Goal: Task Accomplishment & Management: Manage account settings

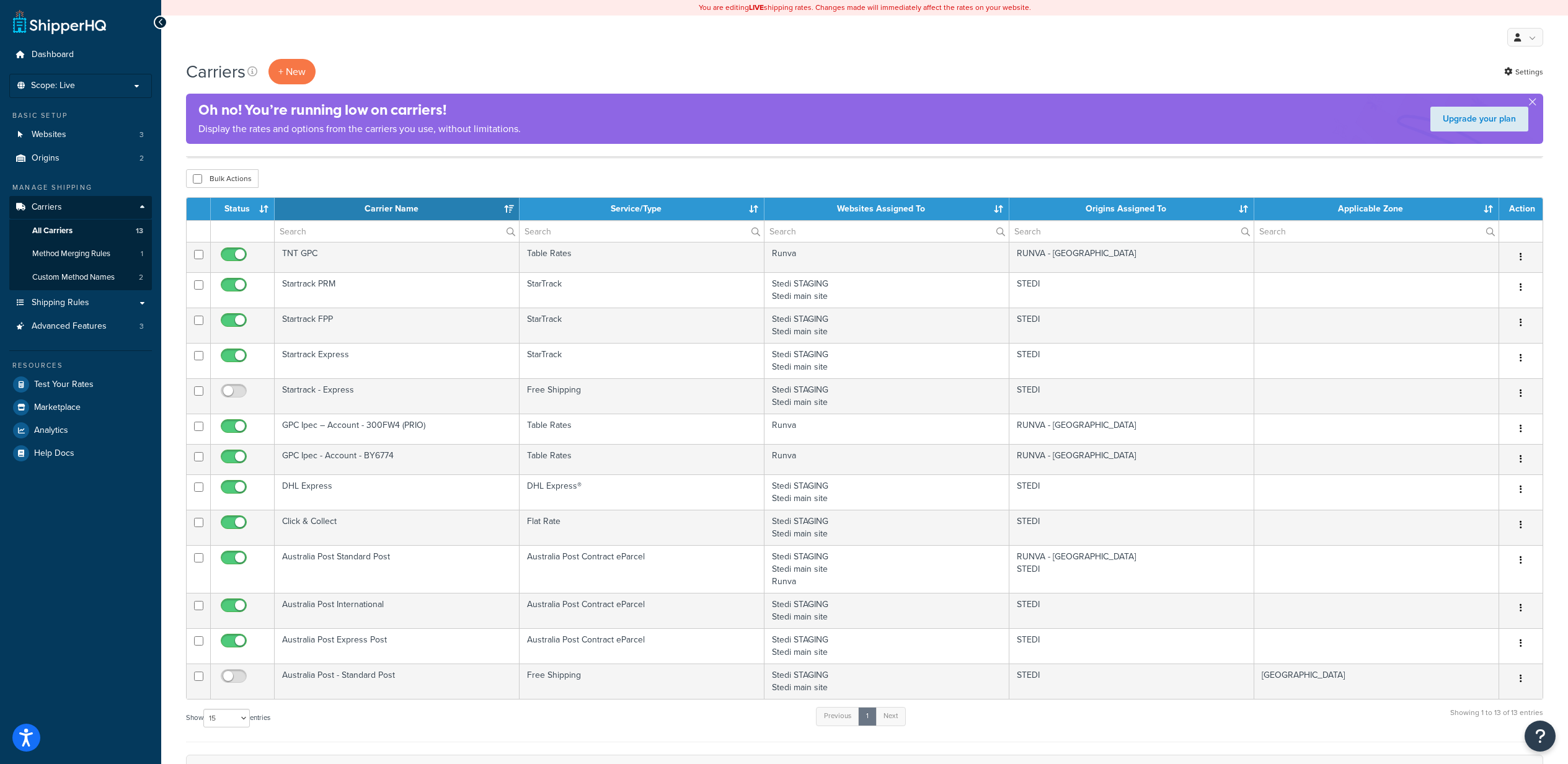
select select "15"
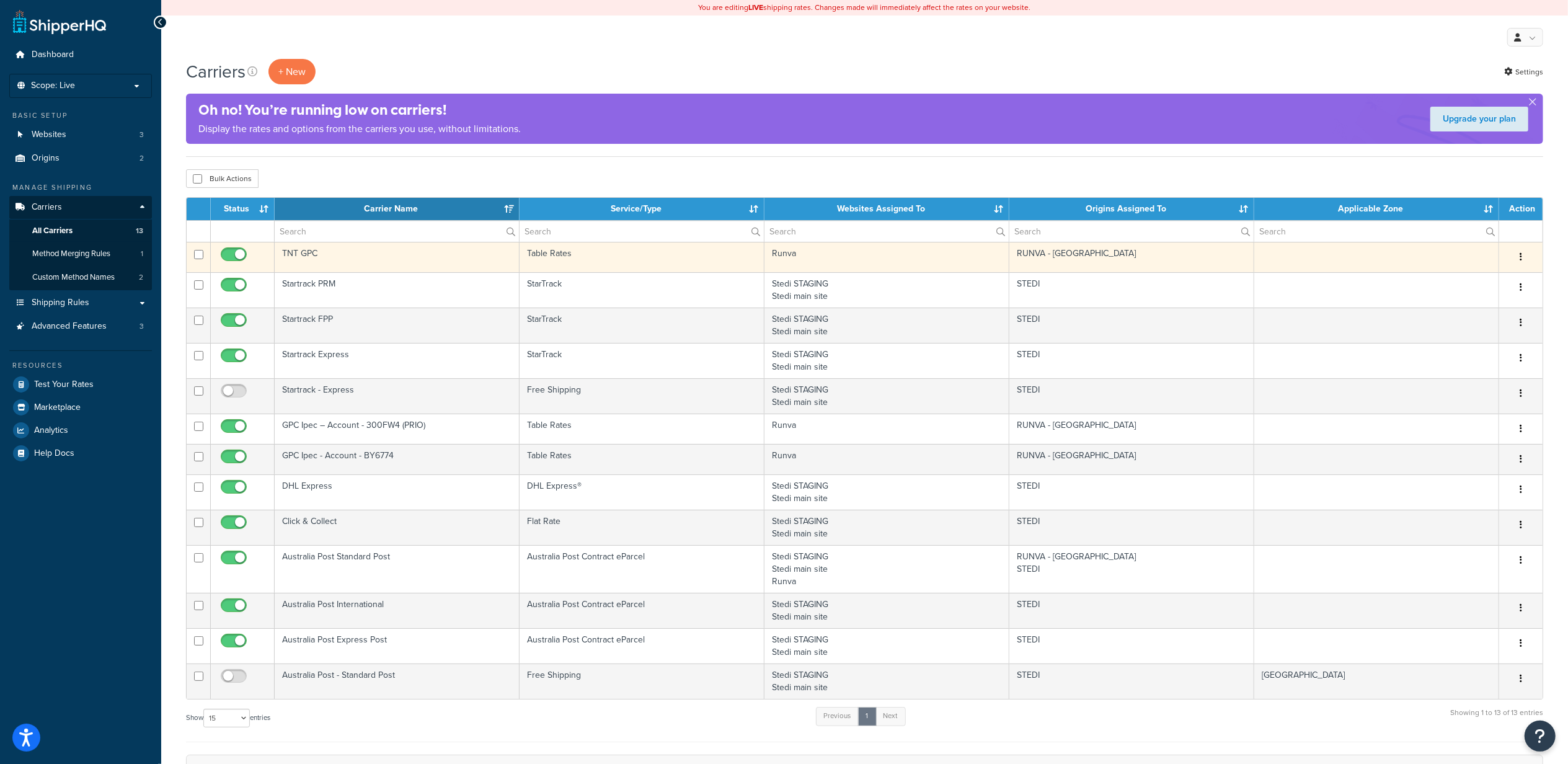
click at [414, 262] on td "TNT GPC" at bounding box center [397, 258] width 245 height 31
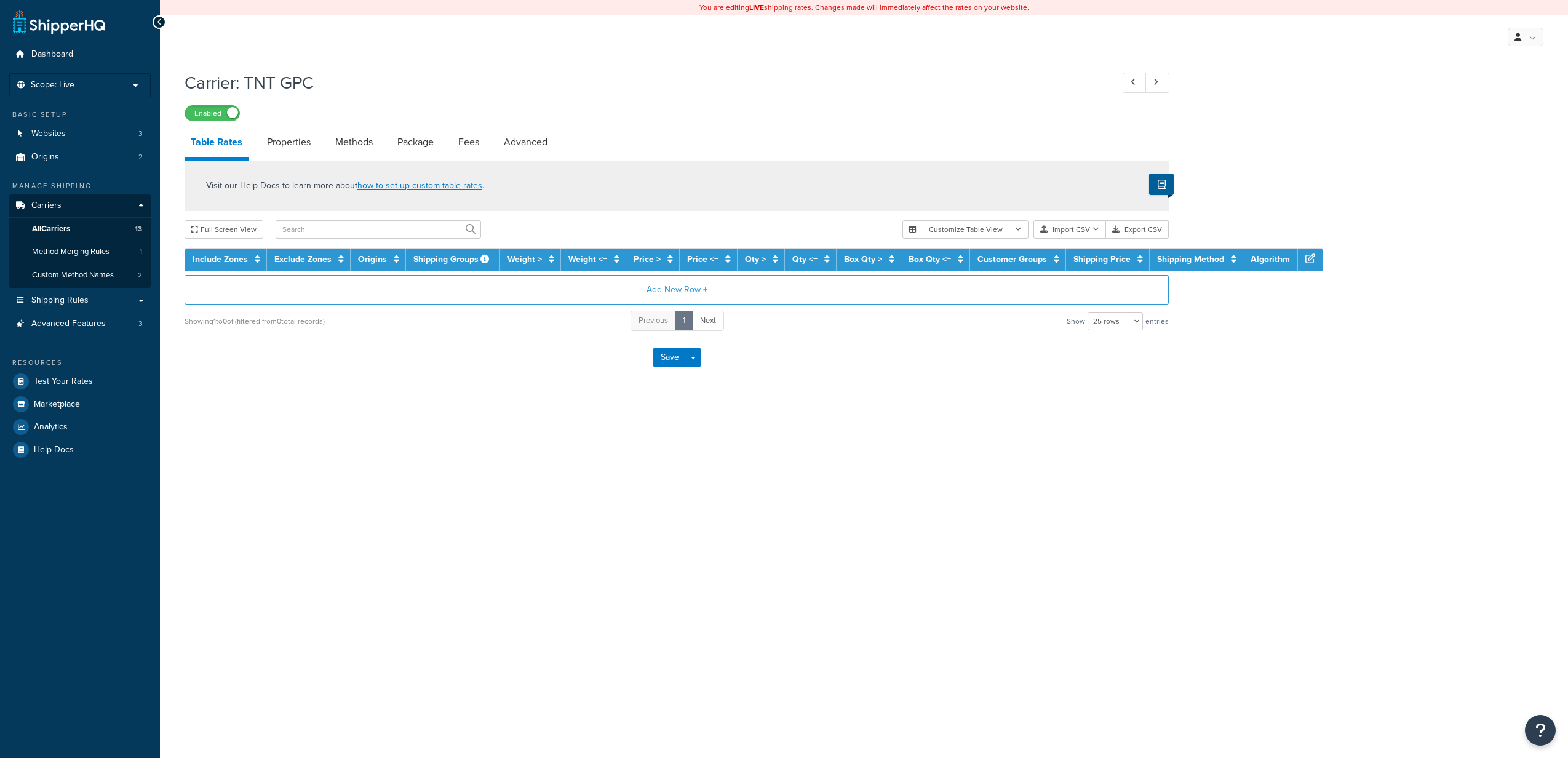
select select "25"
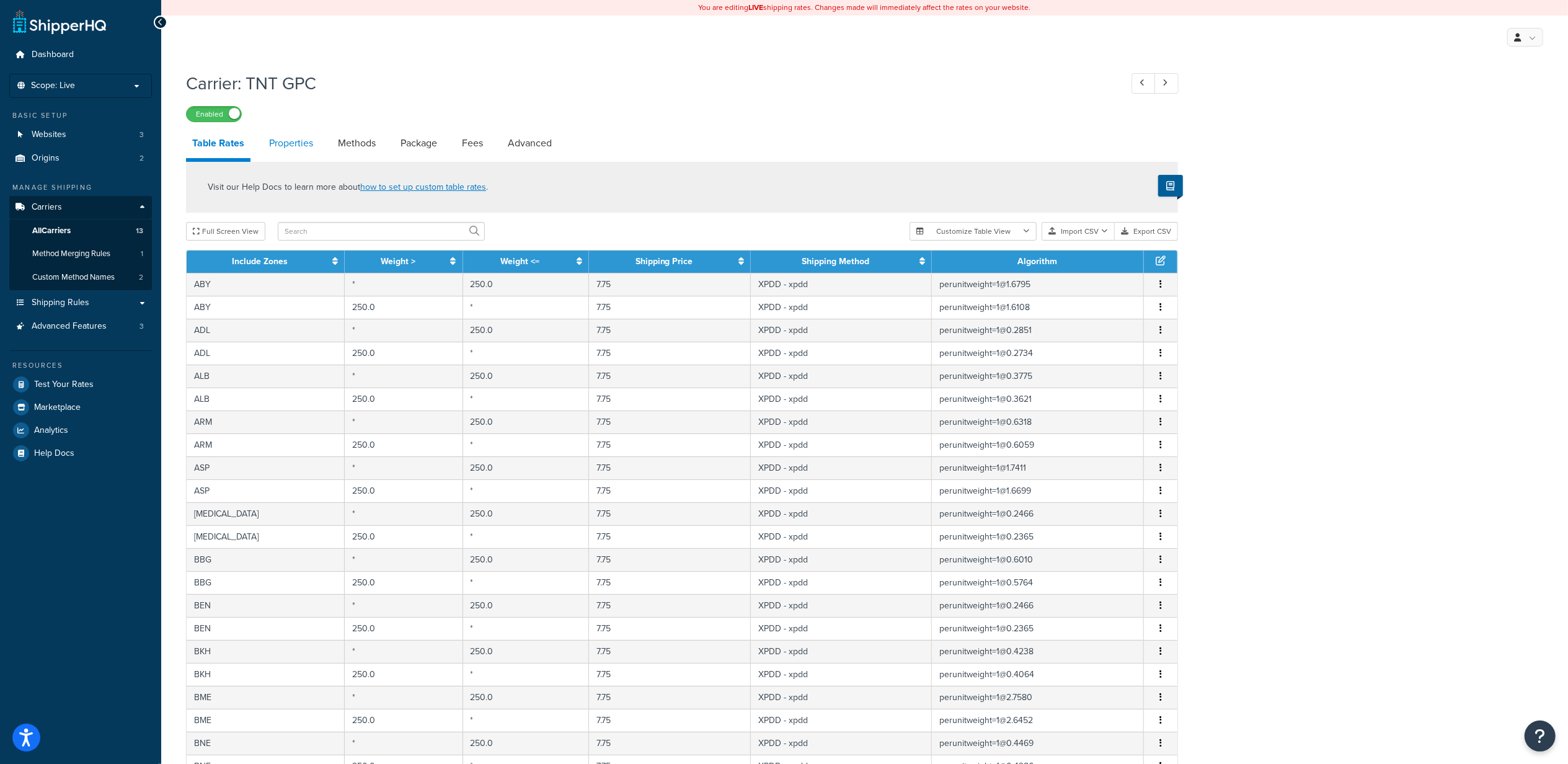
click at [305, 147] on link "Properties" at bounding box center [291, 143] width 56 height 30
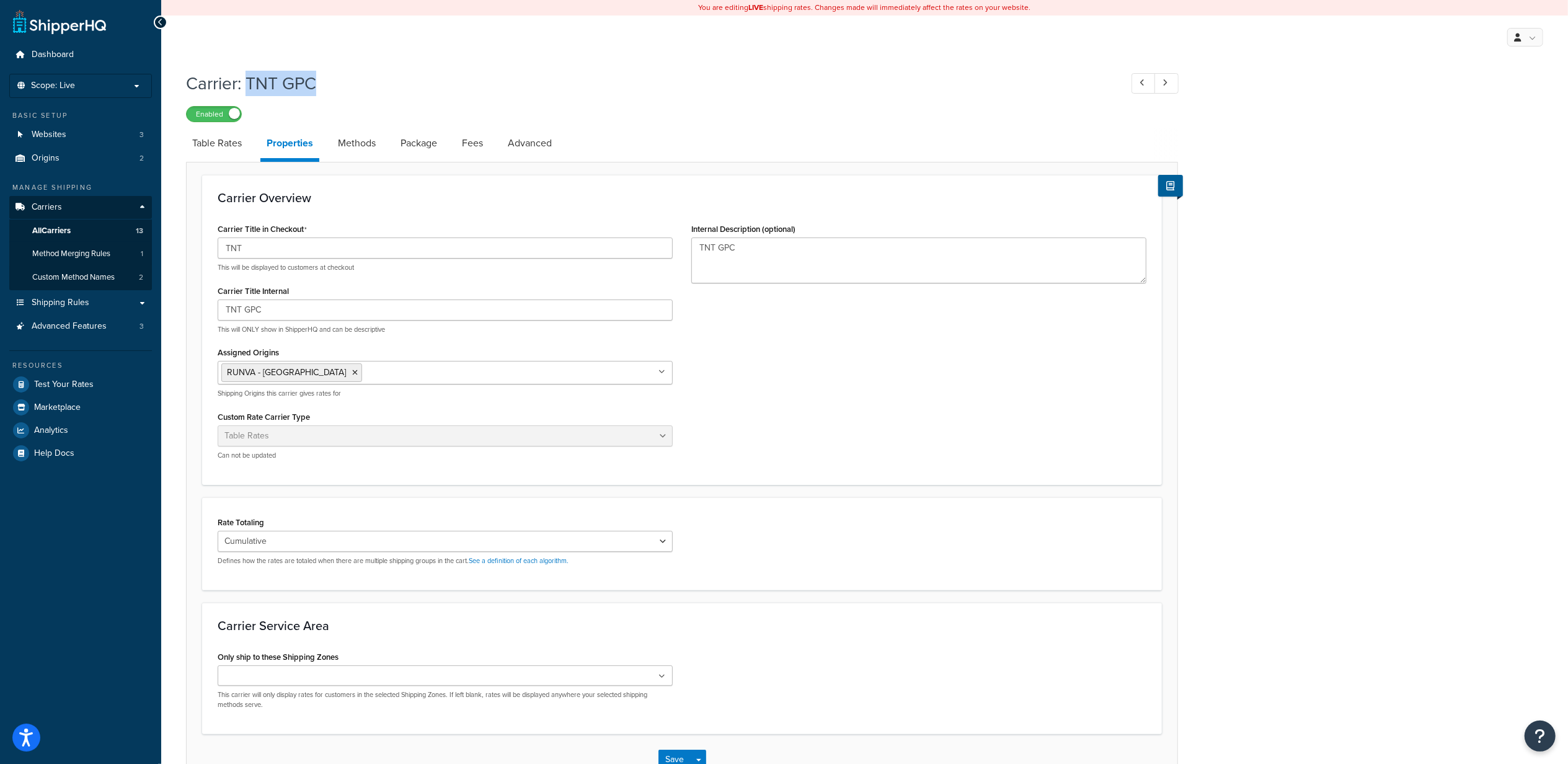
drag, startPoint x: 251, startPoint y: 85, endPoint x: 352, endPoint y: 85, distance: 101.0
click at [352, 85] on h1 "Carrier: TNT GPC" at bounding box center [647, 83] width 922 height 24
copy h1 "TNT GPC"
